Goal: Task Accomplishment & Management: Understand process/instructions

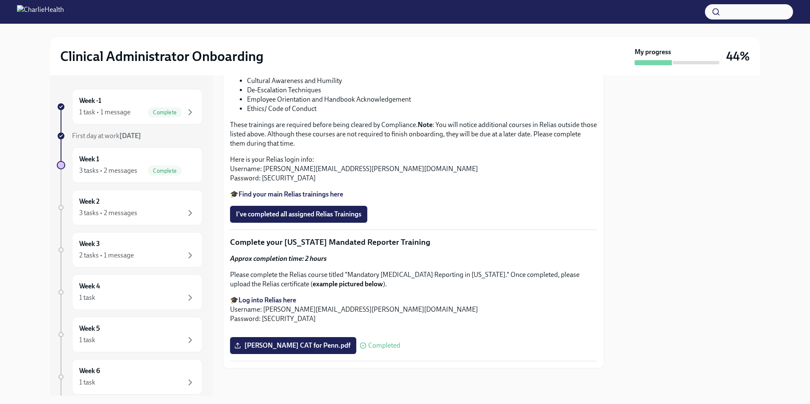
scroll to position [720, 0]
click at [312, 219] on span "I've completed all assigned Relias Trainings" at bounding box center [298, 214] width 125 height 8
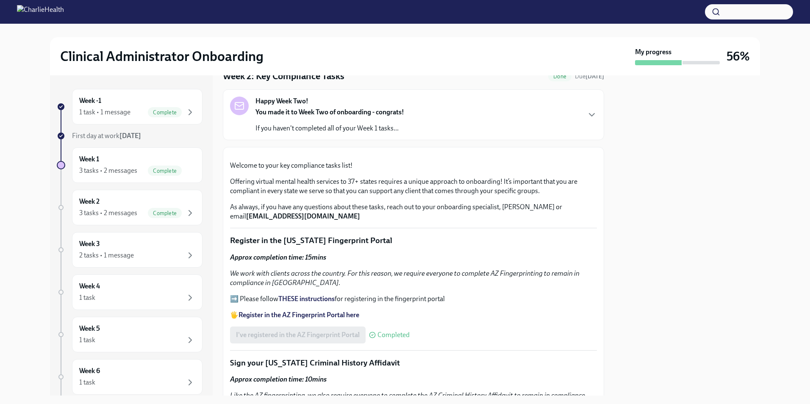
scroll to position [0, 0]
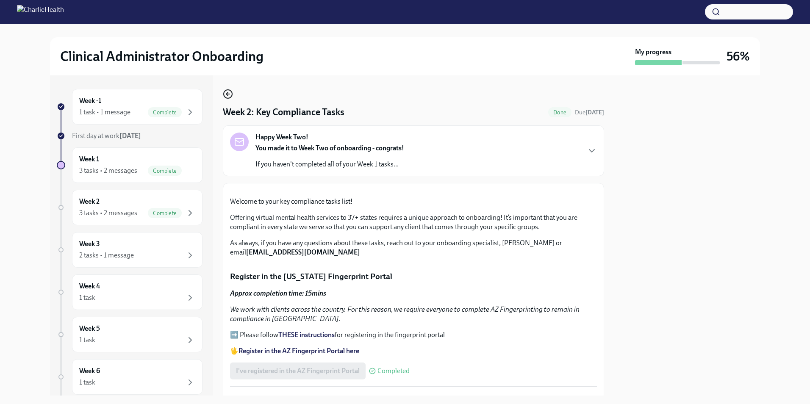
click at [228, 96] on icon "button" at bounding box center [228, 94] width 10 height 10
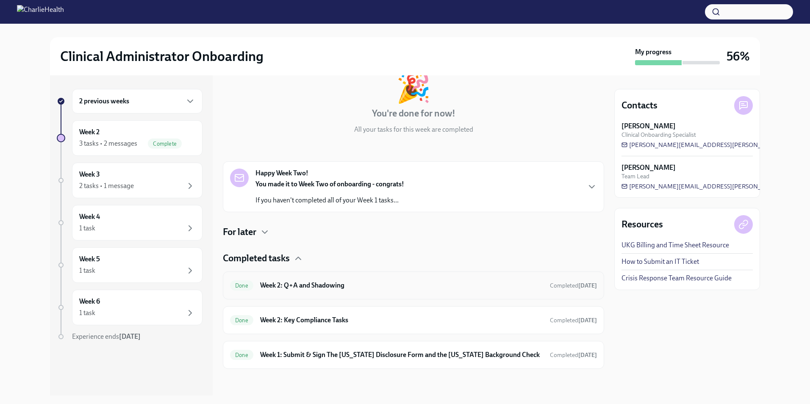
scroll to position [54, 0]
click at [419, 285] on h6 "Week 2: Q+A and Shadowing" at bounding box center [401, 284] width 283 height 9
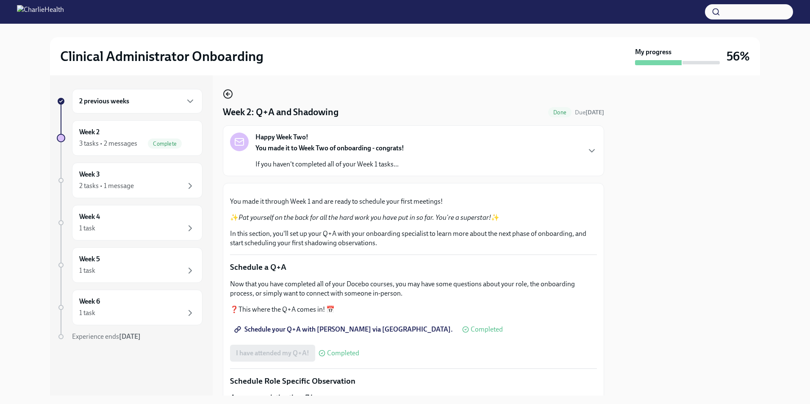
click at [231, 92] on circle "button" at bounding box center [228, 94] width 8 height 8
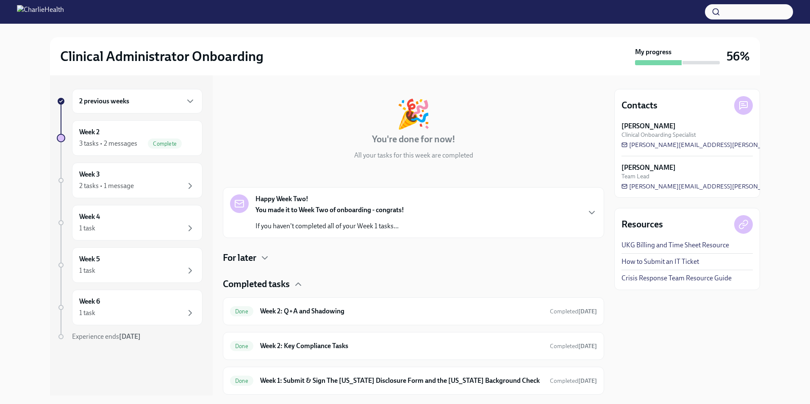
scroll to position [54, 0]
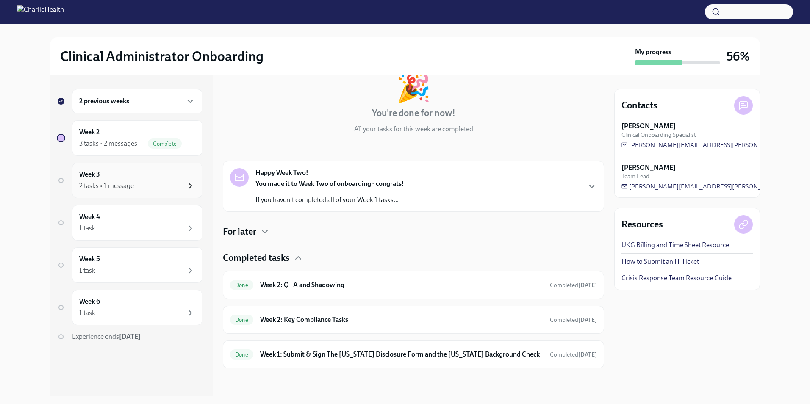
click at [189, 185] on icon "button" at bounding box center [190, 186] width 10 height 10
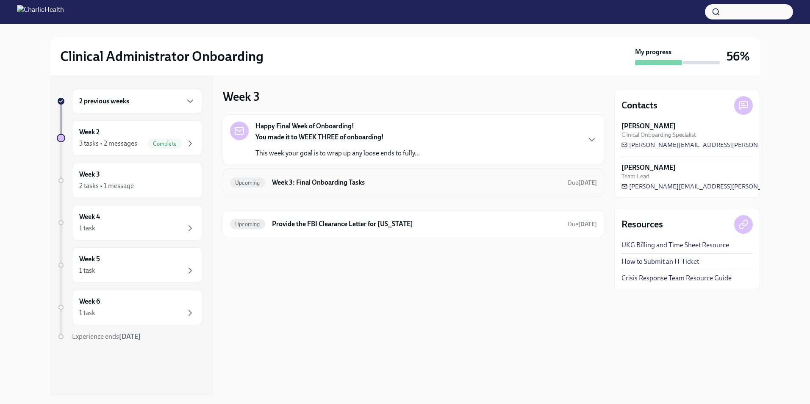
click at [365, 185] on h6 "Week 3: Final Onboarding Tasks" at bounding box center [416, 182] width 289 height 9
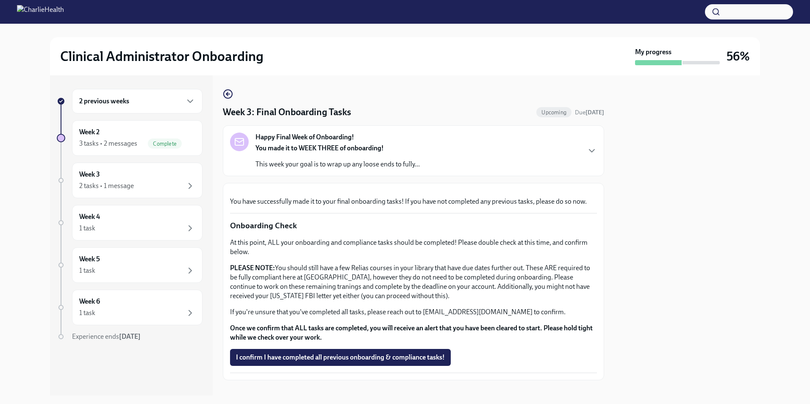
click at [199, 100] on div "2 previous weeks" at bounding box center [137, 101] width 130 height 25
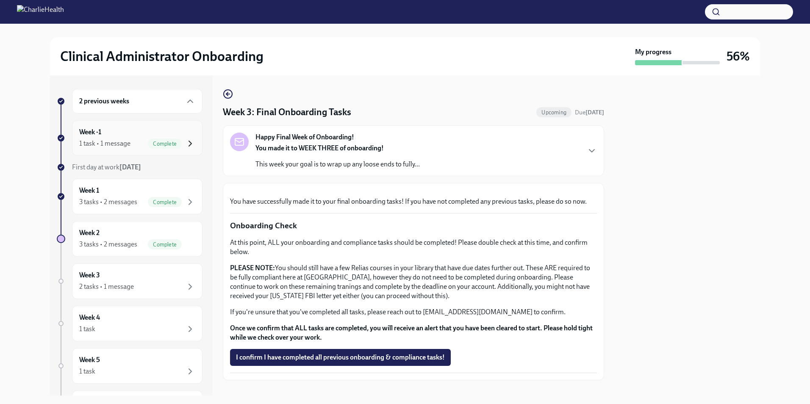
click at [185, 139] on icon "button" at bounding box center [190, 144] width 10 height 10
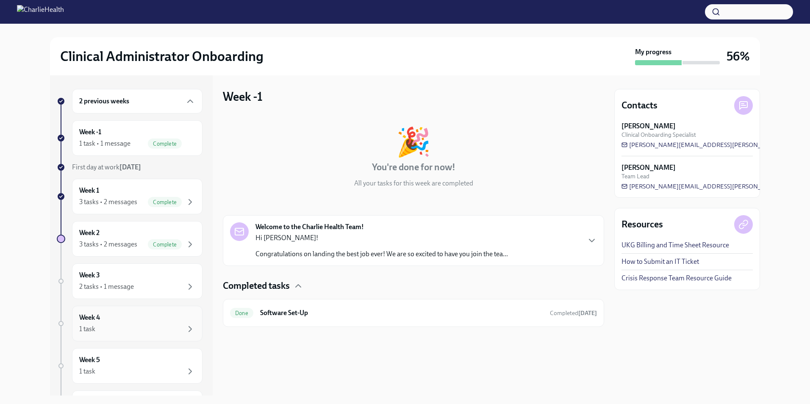
click at [178, 327] on div "1 task" at bounding box center [137, 329] width 116 height 10
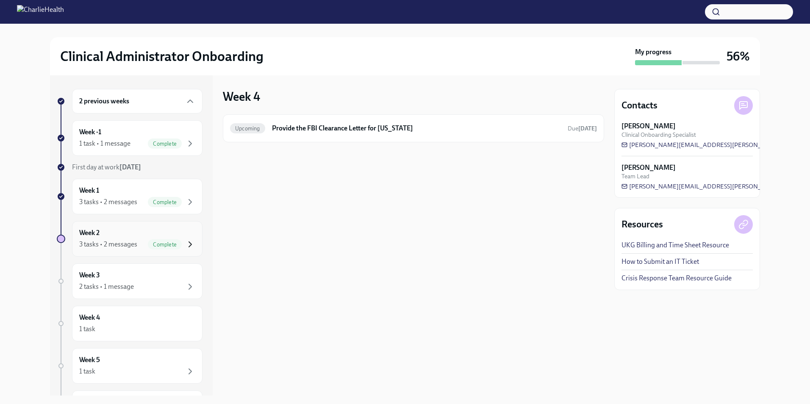
click at [185, 239] on icon "button" at bounding box center [190, 244] width 10 height 10
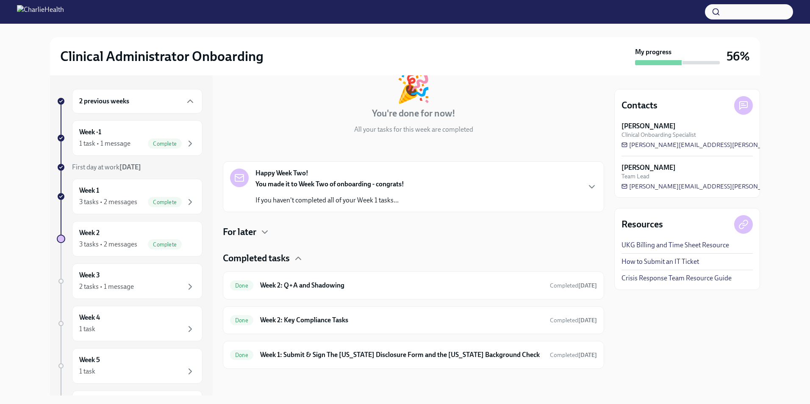
scroll to position [54, 0]
click at [186, 274] on div "Week 3 2 tasks • 1 message" at bounding box center [137, 281] width 116 height 21
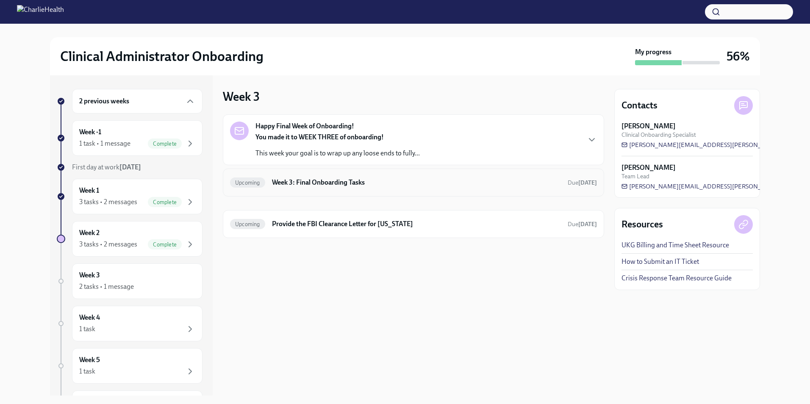
click at [402, 180] on h6 "Week 3: Final Onboarding Tasks" at bounding box center [416, 182] width 289 height 9
